Goal: Check status: Check status

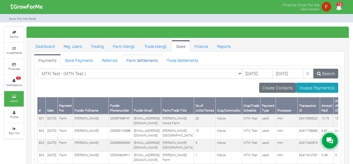
click at [138, 61] on link "Farm Settlements" at bounding box center [142, 59] width 40 height 11
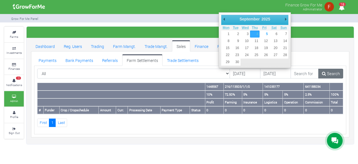
click at [228, 29] on th "Mon" at bounding box center [226, 28] width 10 height 6
type input "[DATE]"
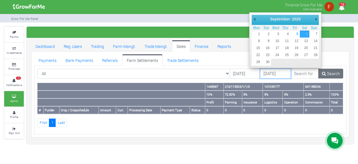
click at [260, 72] on input "06/09/2025" at bounding box center [275, 74] width 31 height 10
type input "[DATE]"
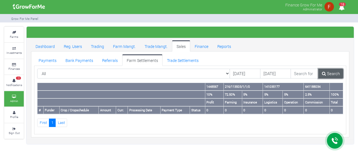
click at [328, 72] on link "Search" at bounding box center [330, 74] width 25 height 10
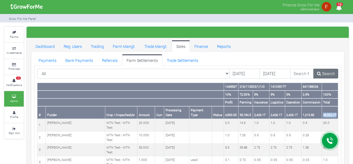
drag, startPoint x: 324, startPoint y: 114, endPoint x: 338, endPoint y: 114, distance: 14.0
click at [338, 114] on th "48,532.07" at bounding box center [330, 112] width 16 height 13
copy th "48,532.07"
